Goal: Complete application form

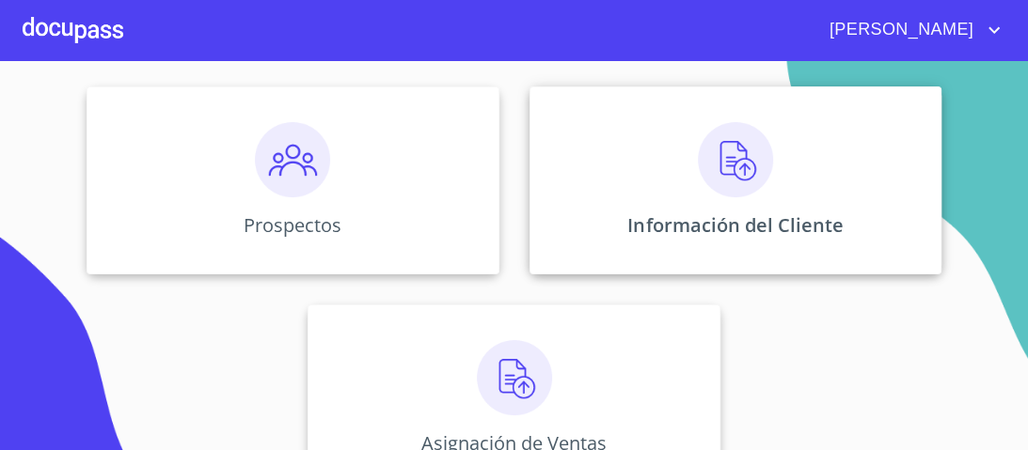
scroll to position [226, 0]
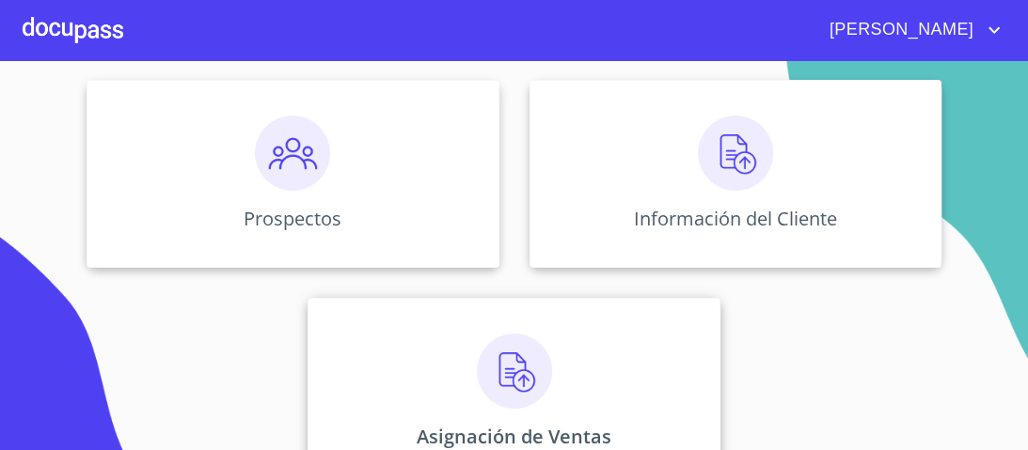
click at [500, 380] on img at bounding box center [514, 371] width 75 height 75
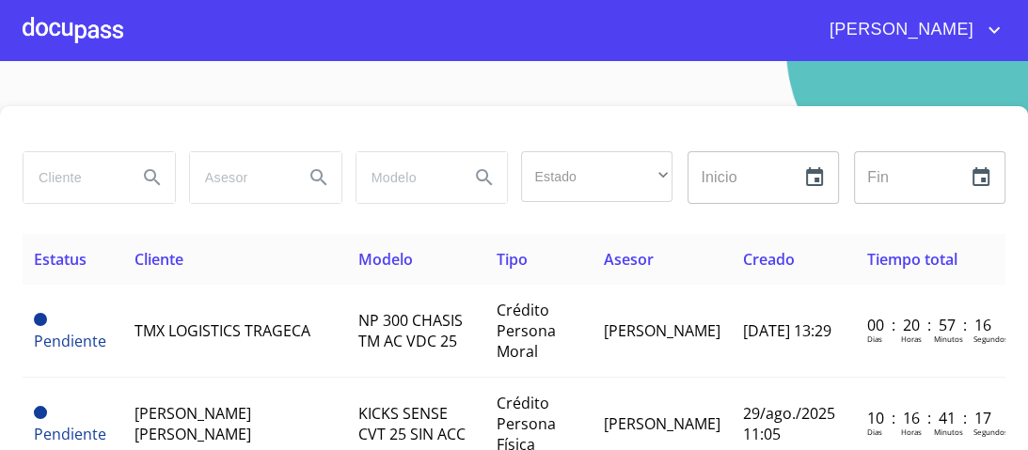
click at [72, 177] on input "search" at bounding box center [73, 177] width 99 height 51
type input "GRUPO"
click at [144, 174] on icon "Search" at bounding box center [152, 177] width 16 height 16
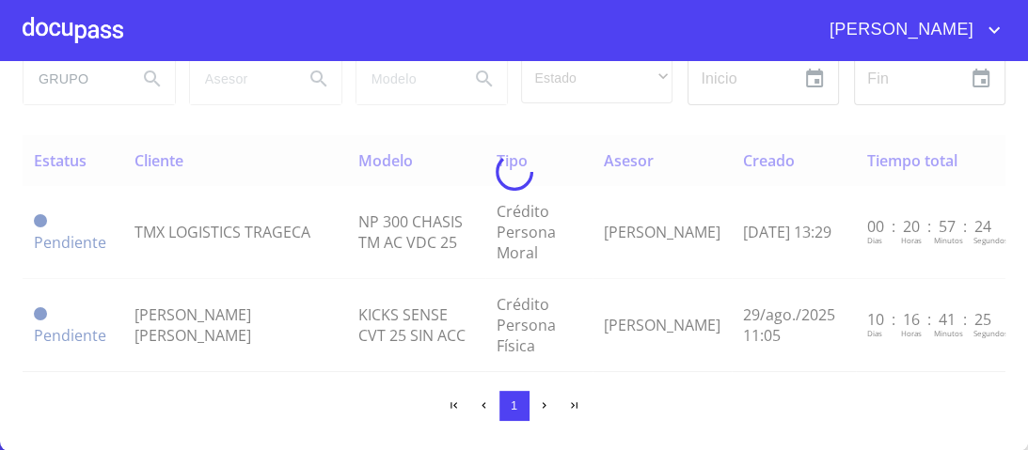
scroll to position [91, 0]
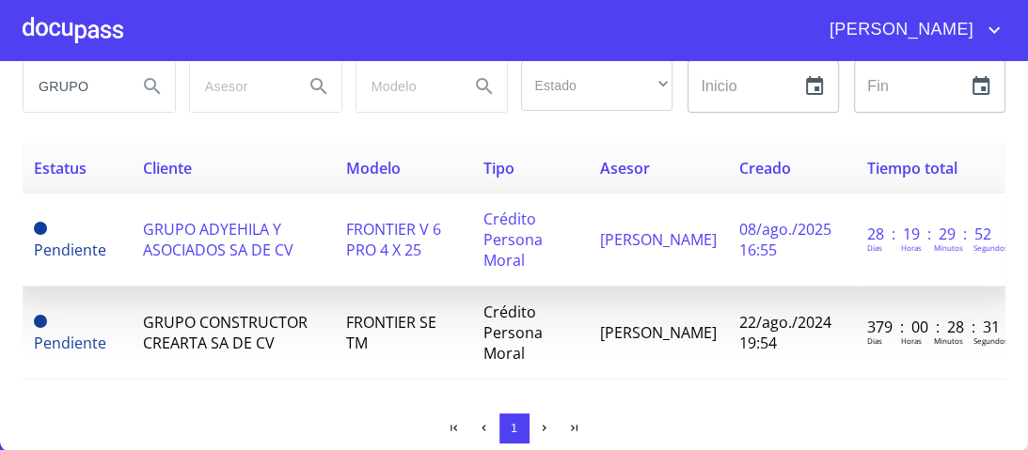
click at [407, 235] on span "FRONTIER V 6 PRO 4 X 25" at bounding box center [393, 239] width 95 height 41
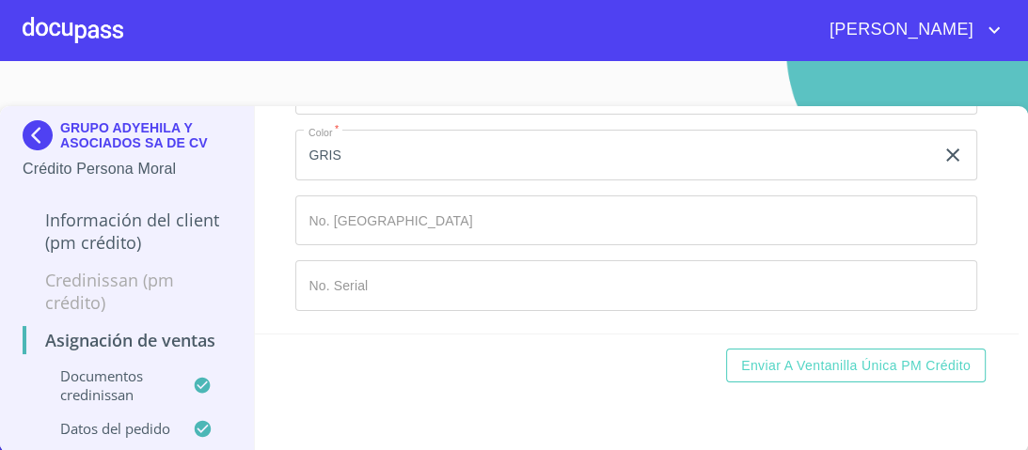
scroll to position [978, 0]
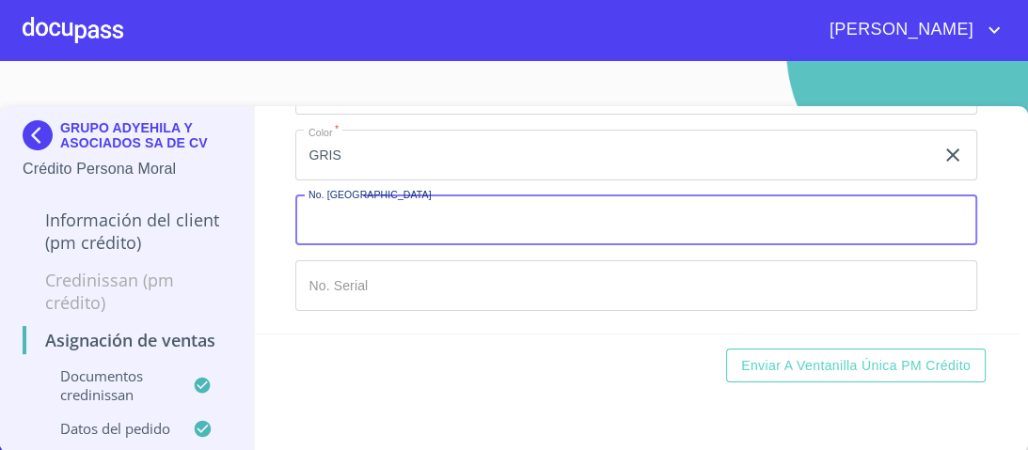
click at [335, 241] on input "Marca   *" at bounding box center [636, 221] width 682 height 51
type input "149142"
click at [346, 311] on input "Marca   *" at bounding box center [636, 285] width 682 height 51
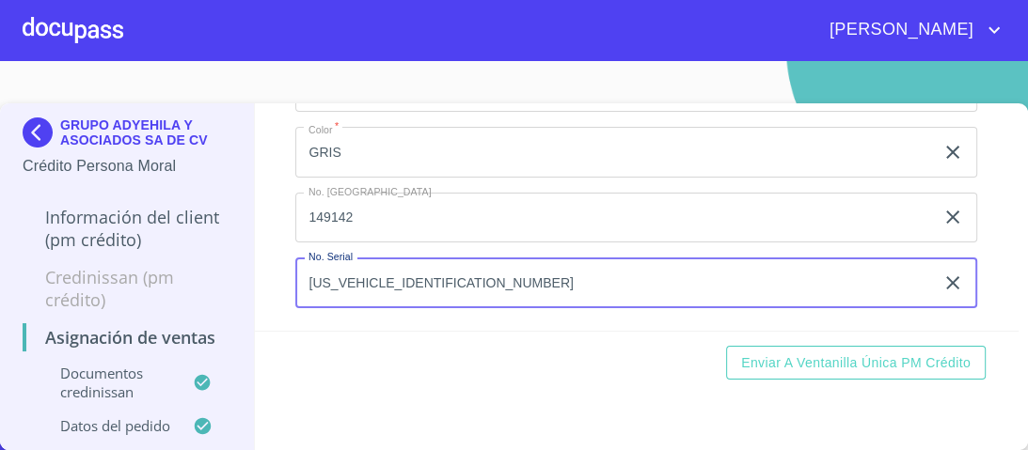
scroll to position [8, 0]
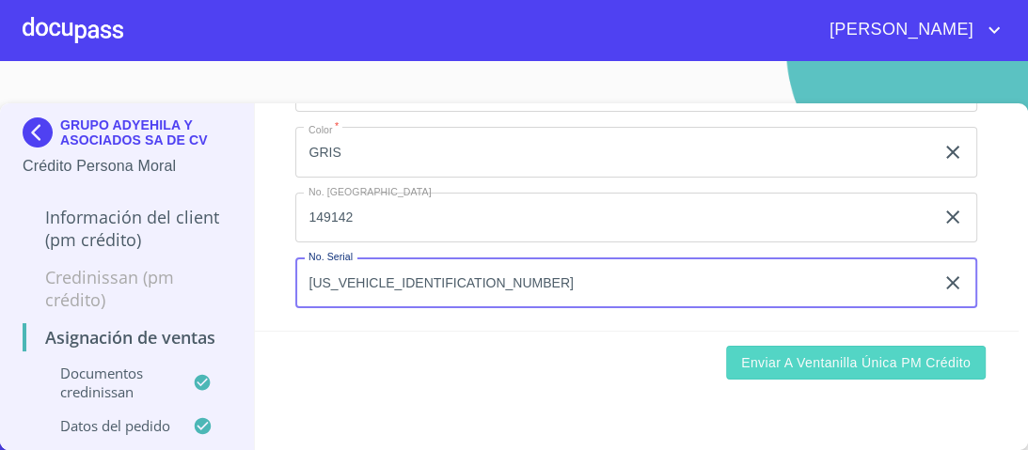
type input "[US_VEHICLE_IDENTIFICATION_NUMBER]"
click at [816, 358] on span "Enviar a Ventanilla única PM crédito" at bounding box center [855, 364] width 229 height 24
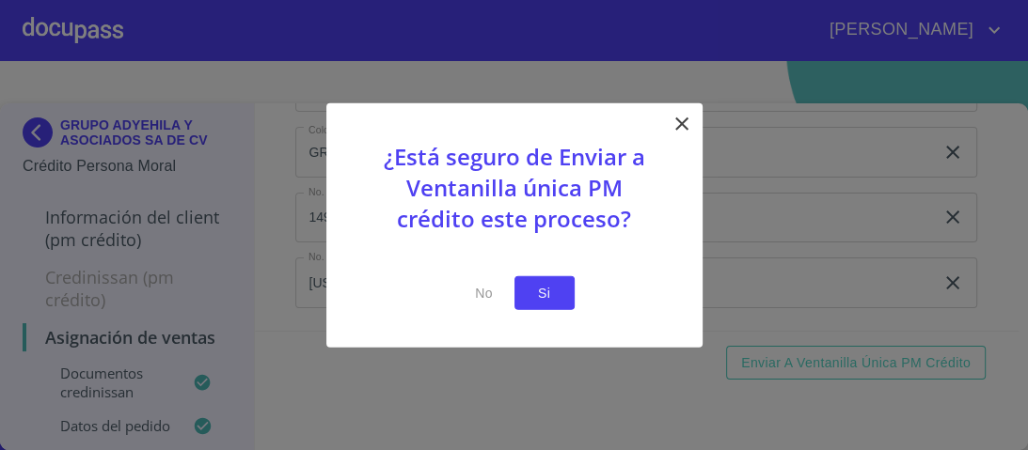
click at [556, 292] on span "Si" at bounding box center [544, 293] width 30 height 24
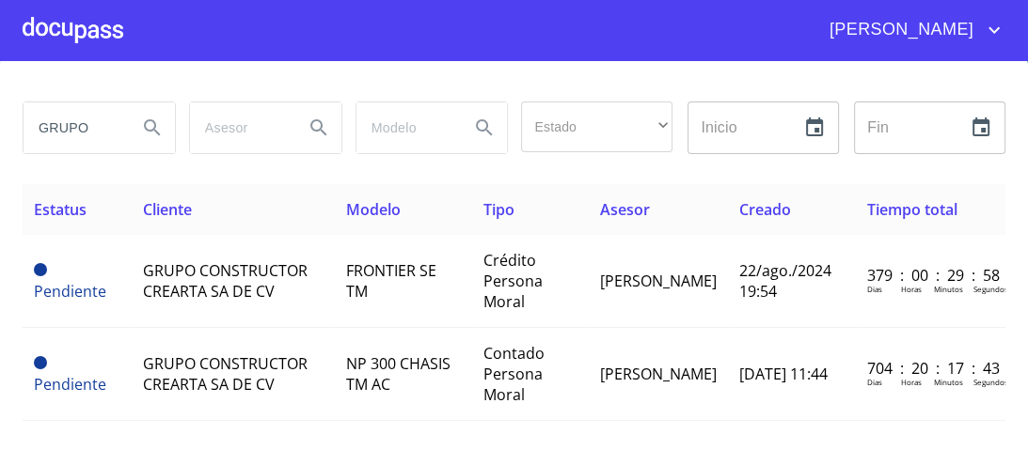
scroll to position [75, 0]
